Goal: Information Seeking & Learning: Find specific fact

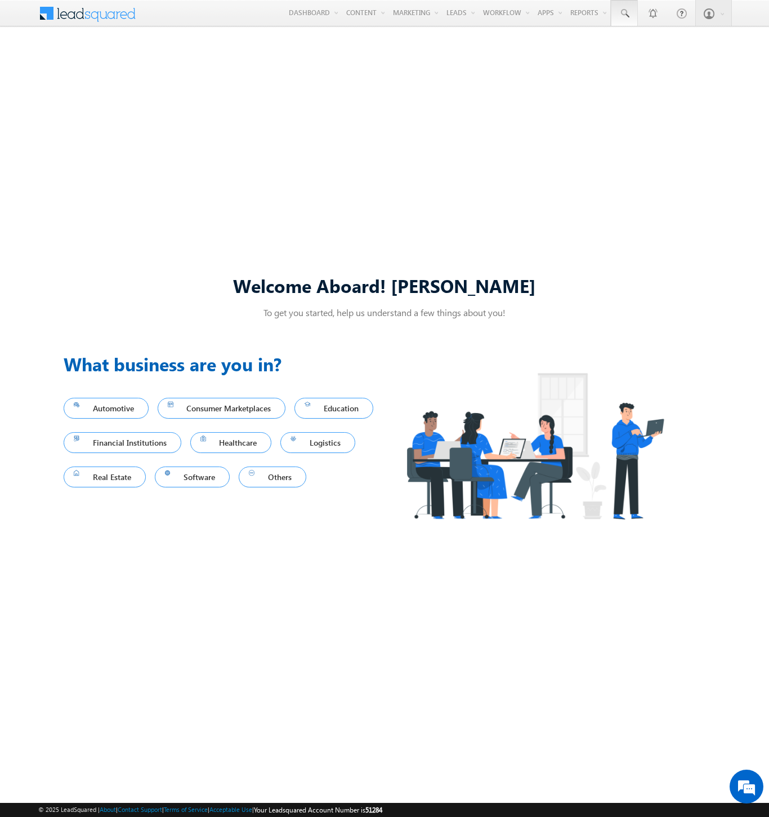
click at [624, 14] on span at bounding box center [624, 13] width 11 height 11
type input "8818072802"
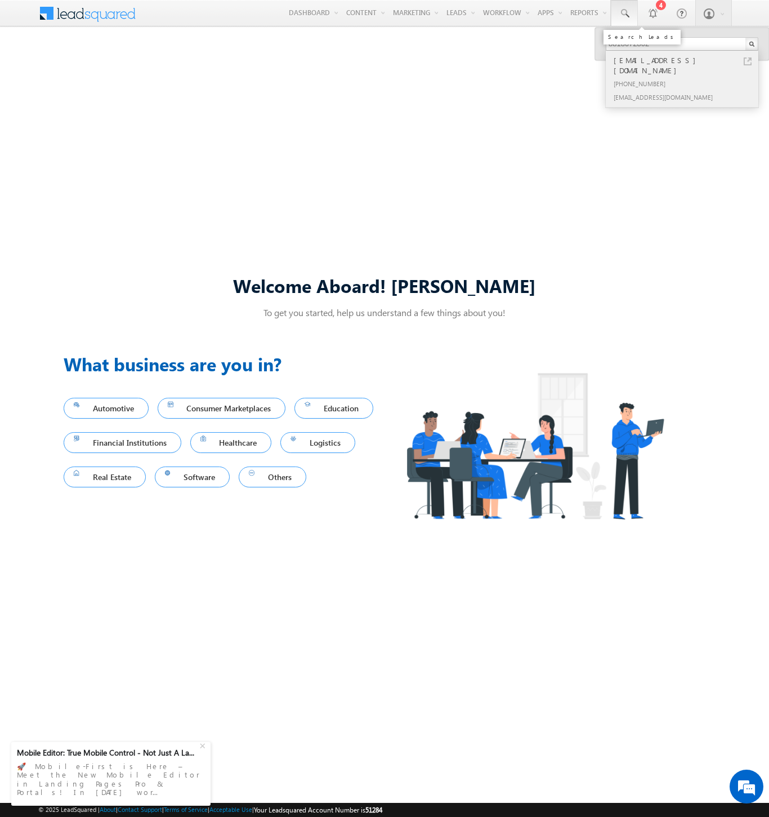
click at [687, 77] on div "[PHONE_NUMBER]" at bounding box center [687, 84] width 151 height 14
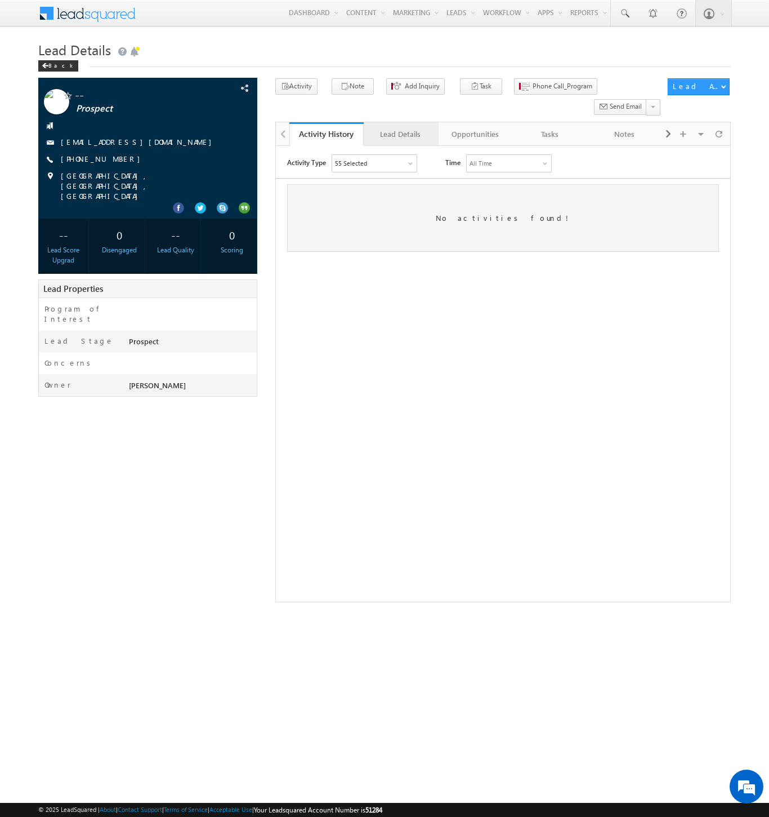
click at [400, 127] on div "Lead Details" at bounding box center [400, 134] width 55 height 14
